Goal: Find specific page/section: Find specific page/section

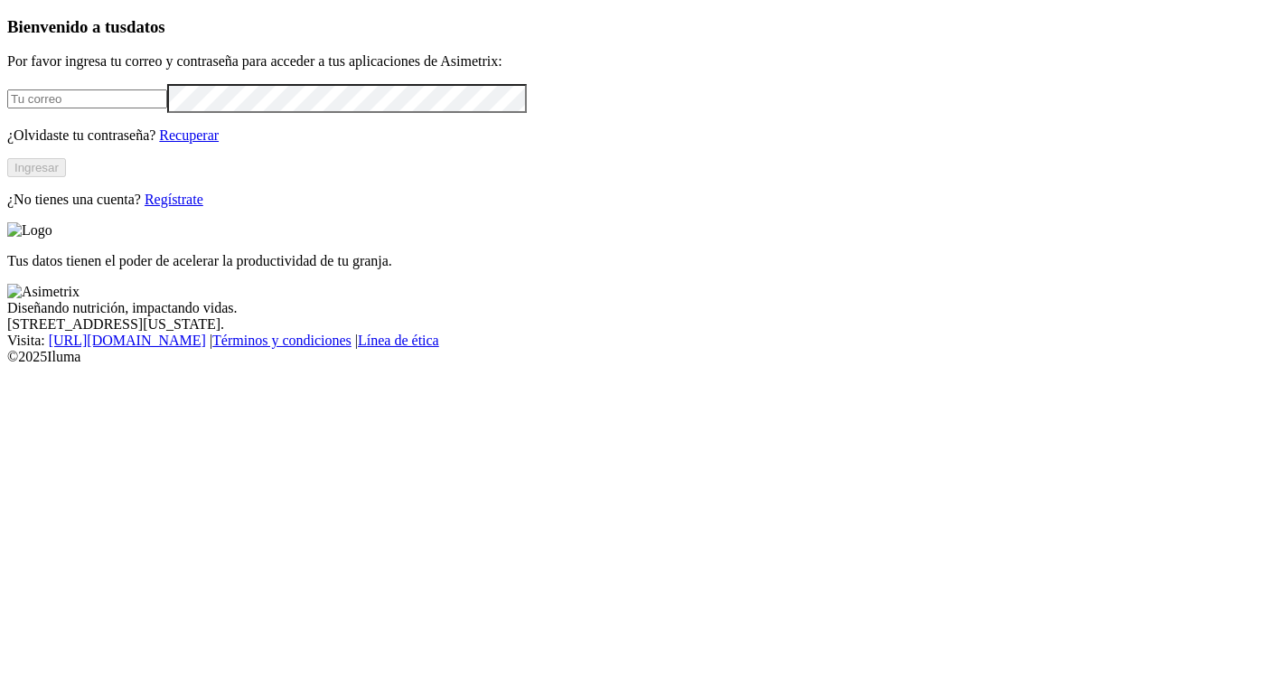
type input "jonatan.velez@premexcorp.com"
click at [66, 177] on button "Ingresar" at bounding box center [36, 167] width 59 height 19
